Goal: Transaction & Acquisition: Purchase product/service

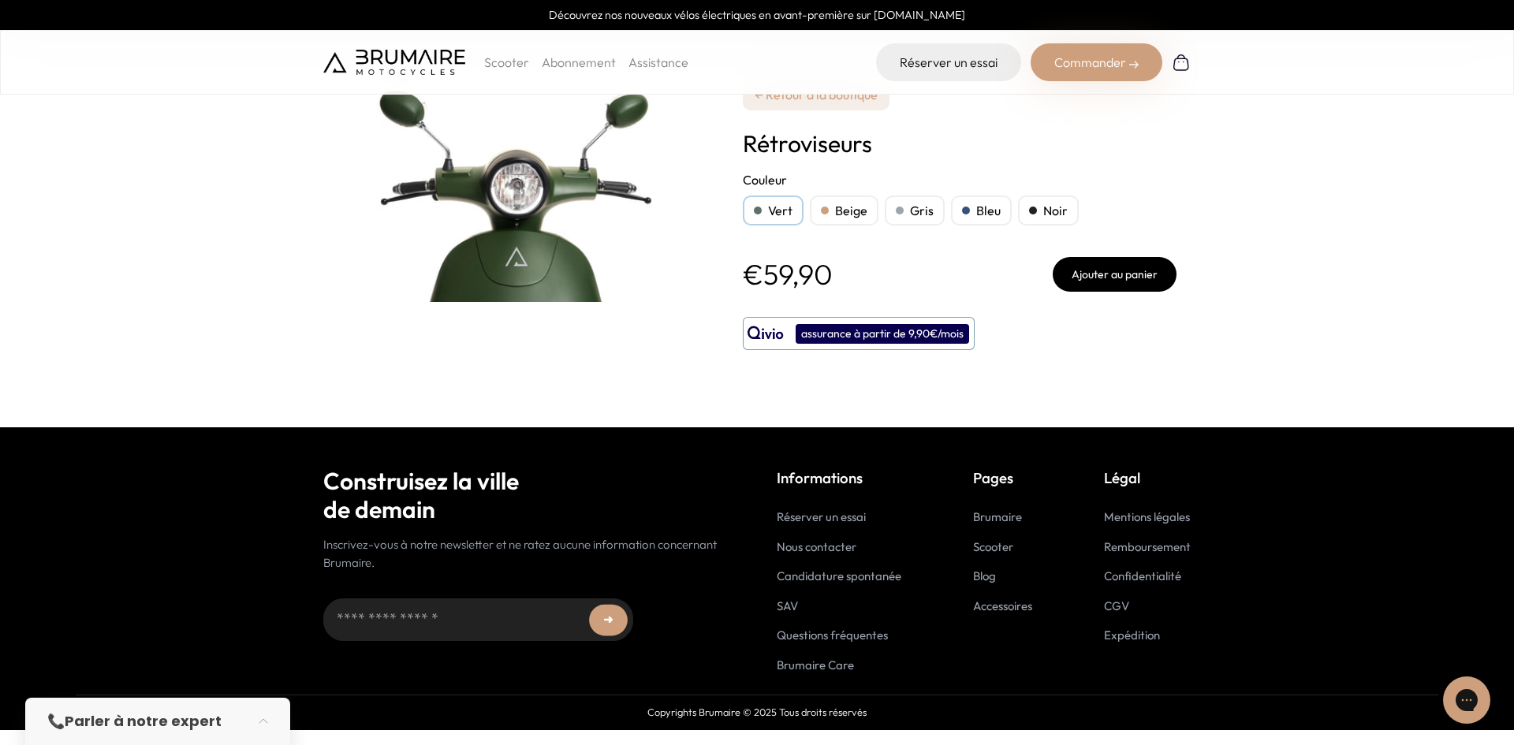
click at [985, 209] on div "Bleu" at bounding box center [981, 211] width 61 height 30
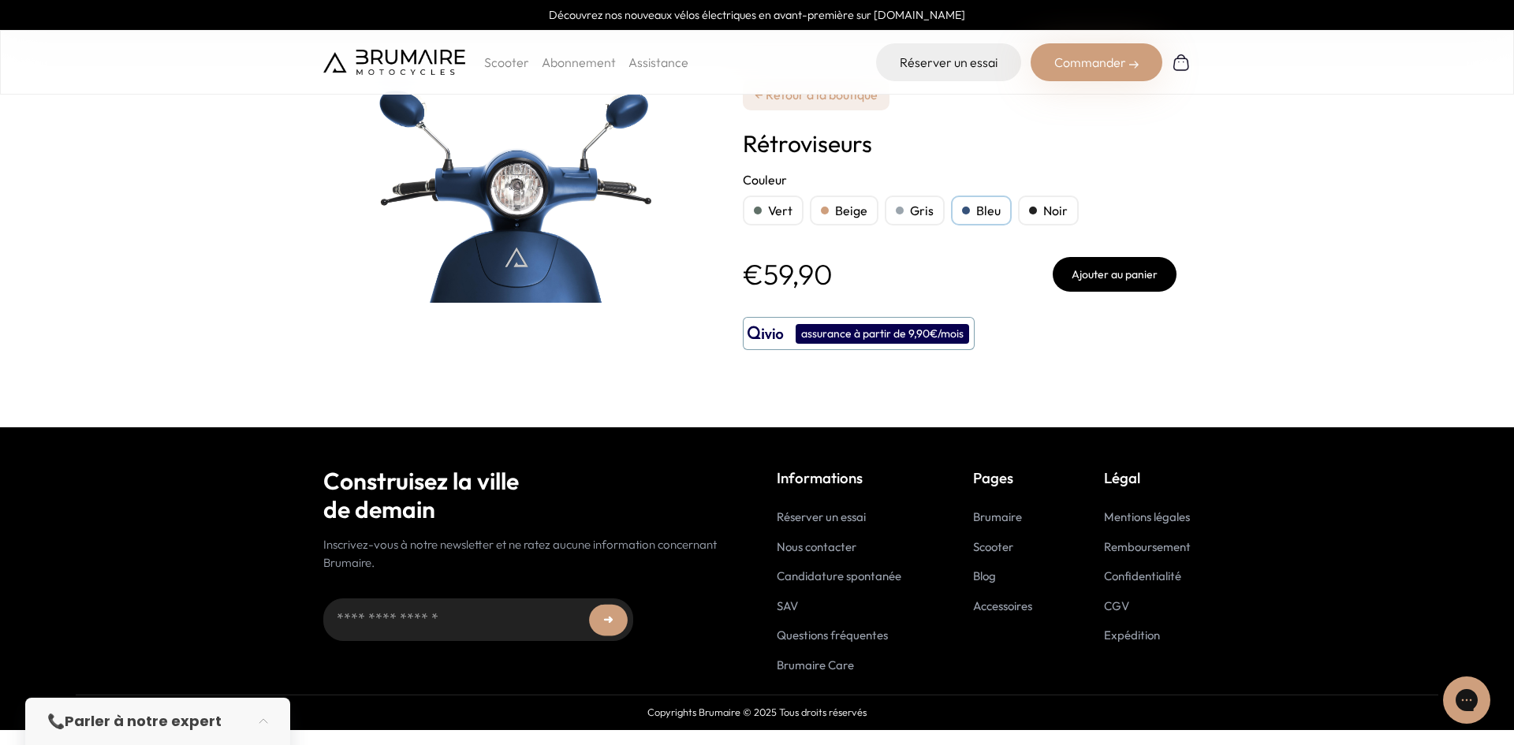
click at [1144, 282] on button "Ajouter au panier" at bounding box center [1115, 274] width 124 height 35
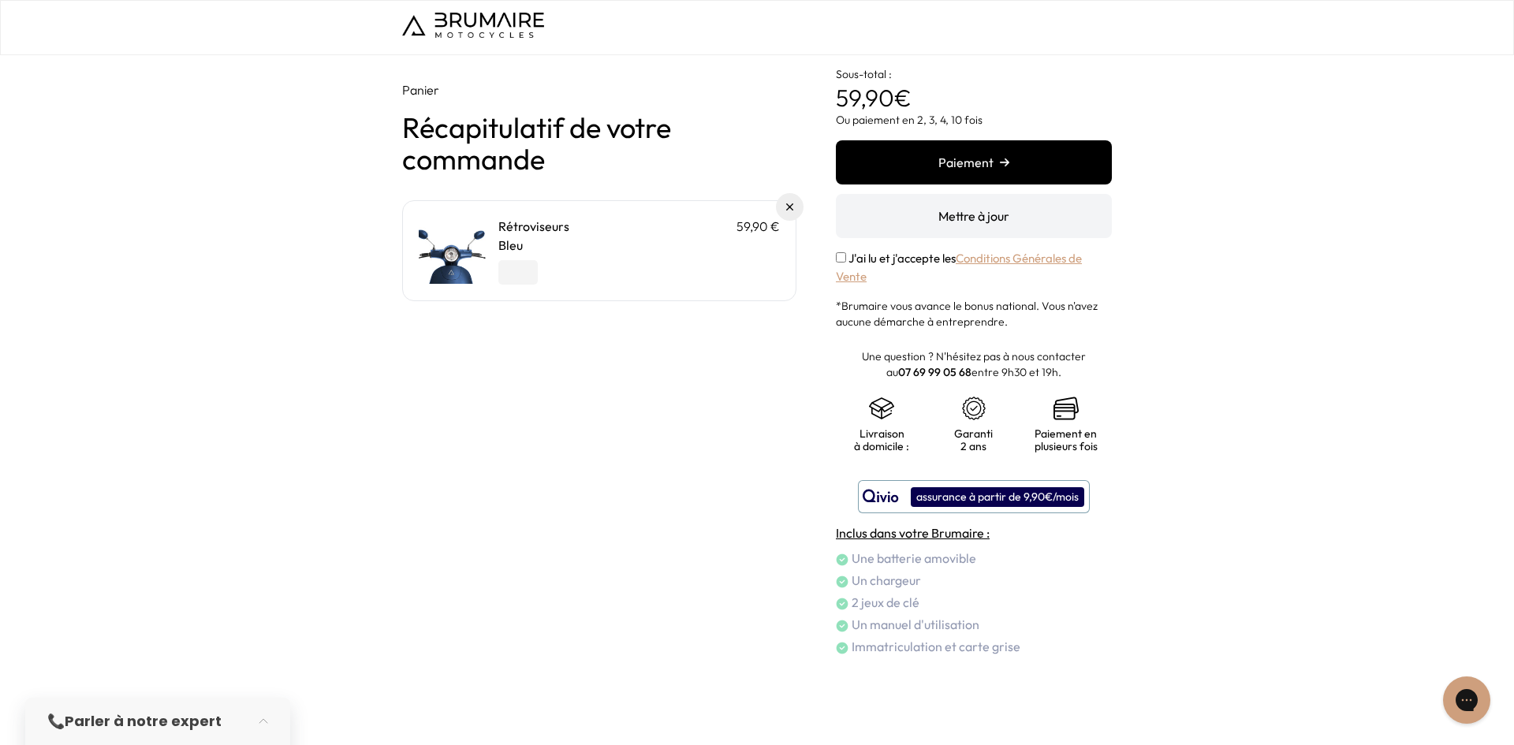
click at [506, 266] on input "*" at bounding box center [517, 272] width 39 height 24
type input "*"
click at [528, 267] on input "*" at bounding box center [517, 272] width 39 height 24
click at [952, 217] on button "Mettre à jour" at bounding box center [974, 216] width 276 height 44
click at [980, 166] on button "Paiement" at bounding box center [974, 162] width 276 height 44
